Goal: Task Accomplishment & Management: Use online tool/utility

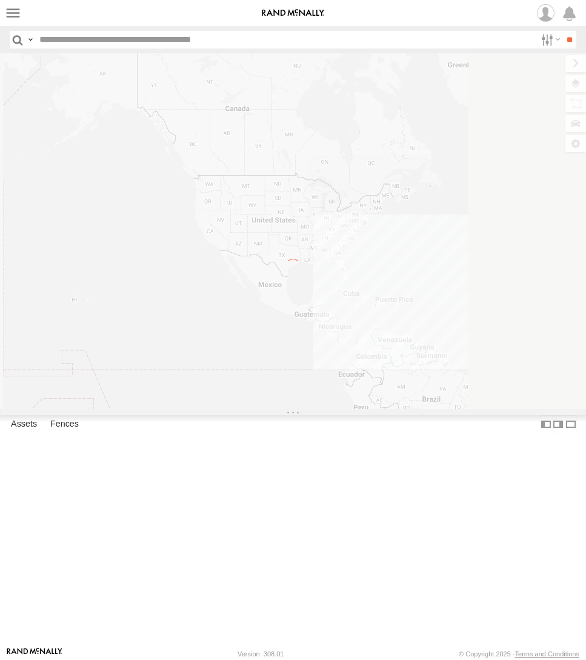
click at [0, 0] on span at bounding box center [0, 0] width 0 height 0
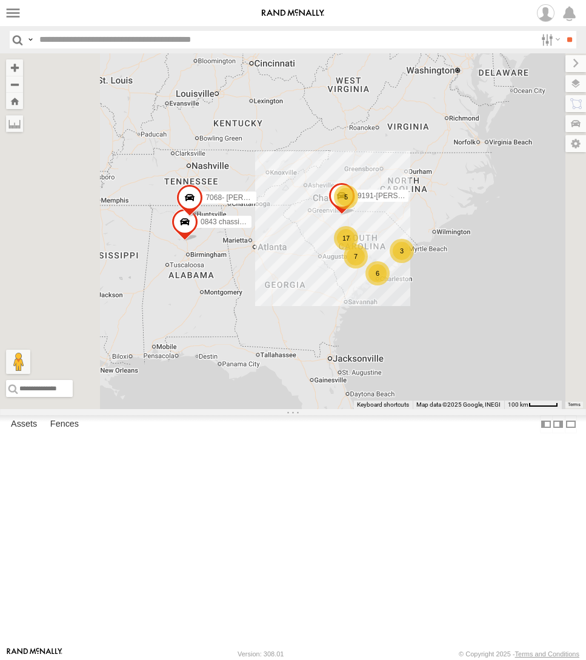
click at [0, 0] on span at bounding box center [0, 0] width 0 height 0
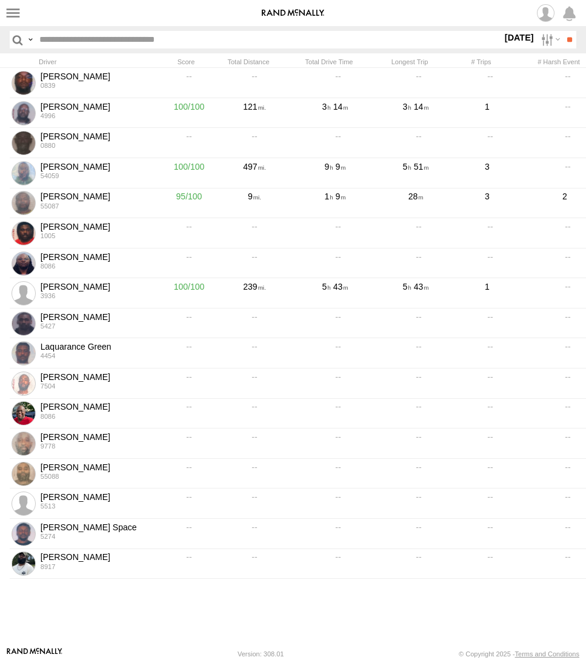
click at [0, 0] on span at bounding box center [0, 0] width 0 height 0
click at [540, 39] on label at bounding box center [549, 40] width 26 height 18
click at [0, 0] on span "Last Week (M-F)" at bounding box center [0, 0] width 0 height 0
click at [571, 39] on input "**" at bounding box center [569, 40] width 14 height 18
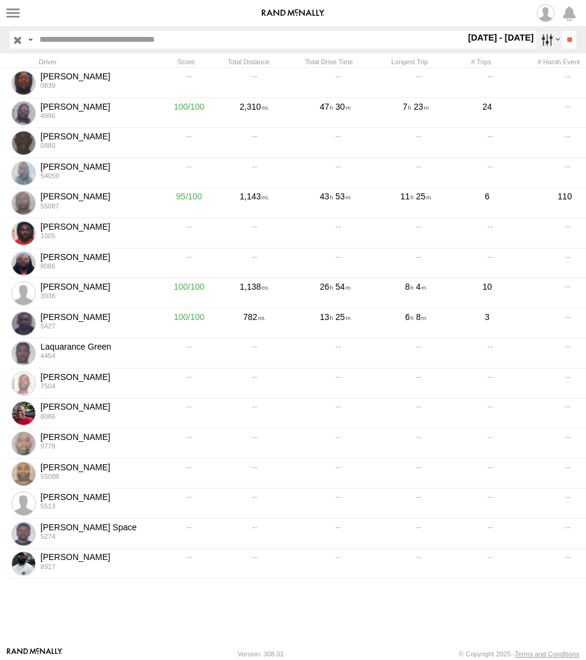
click at [549, 36] on label at bounding box center [549, 40] width 26 height 18
click at [0, 0] on label at bounding box center [0, 0] width 0 height 0
click at [465, 48] on div "Enabled Disabled Paused" at bounding box center [465, 40] width 0 height 18
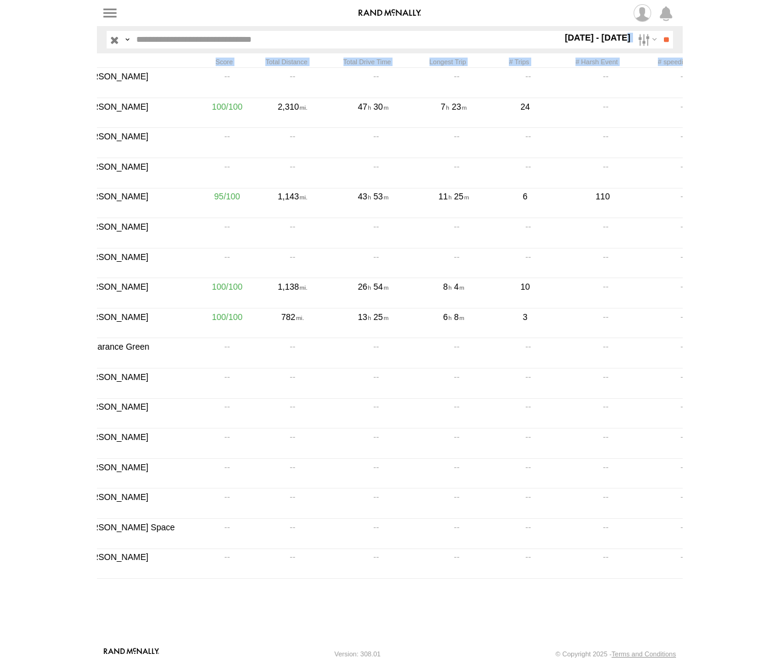
scroll to position [0, 129]
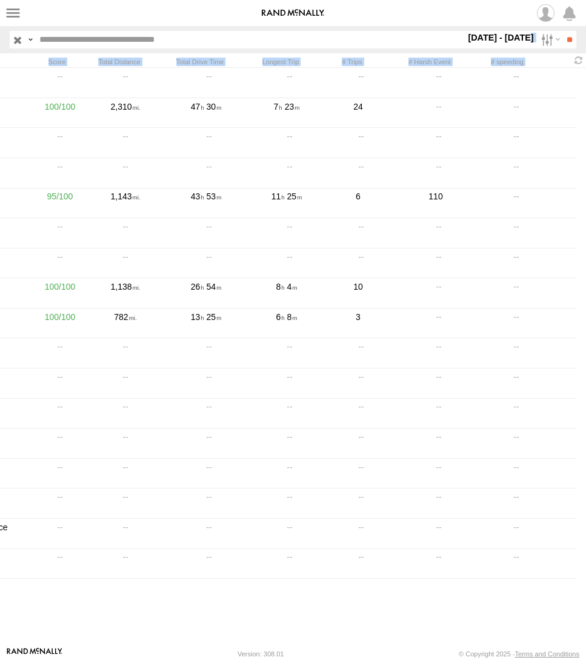
drag, startPoint x: 576, startPoint y: 61, endPoint x: 604, endPoint y: 61, distance: 28.5
click at [585, 61] on html at bounding box center [293, 330] width 586 height 660
click at [465, 48] on div "[DATE] - [DATE] S M T W T F S S M" at bounding box center [500, 40] width 71 height 18
click at [570, 30] on header "Search Query Email Phone Driver ID Driver Token Driver First Name Driver Last N…" at bounding box center [293, 39] width 586 height 27
click at [18, 36] on input "button" at bounding box center [18, 40] width 16 height 18
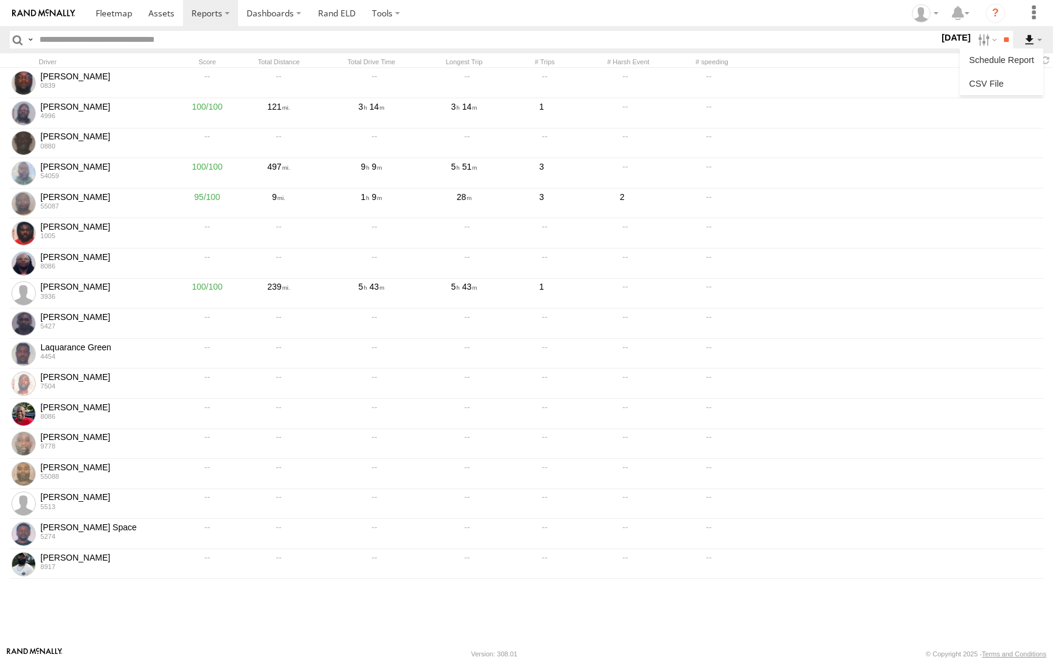
click at [585, 38] on label at bounding box center [1033, 40] width 21 height 18
click at [585, 78] on link at bounding box center [1002, 84] width 74 height 18
